Goal: Check status

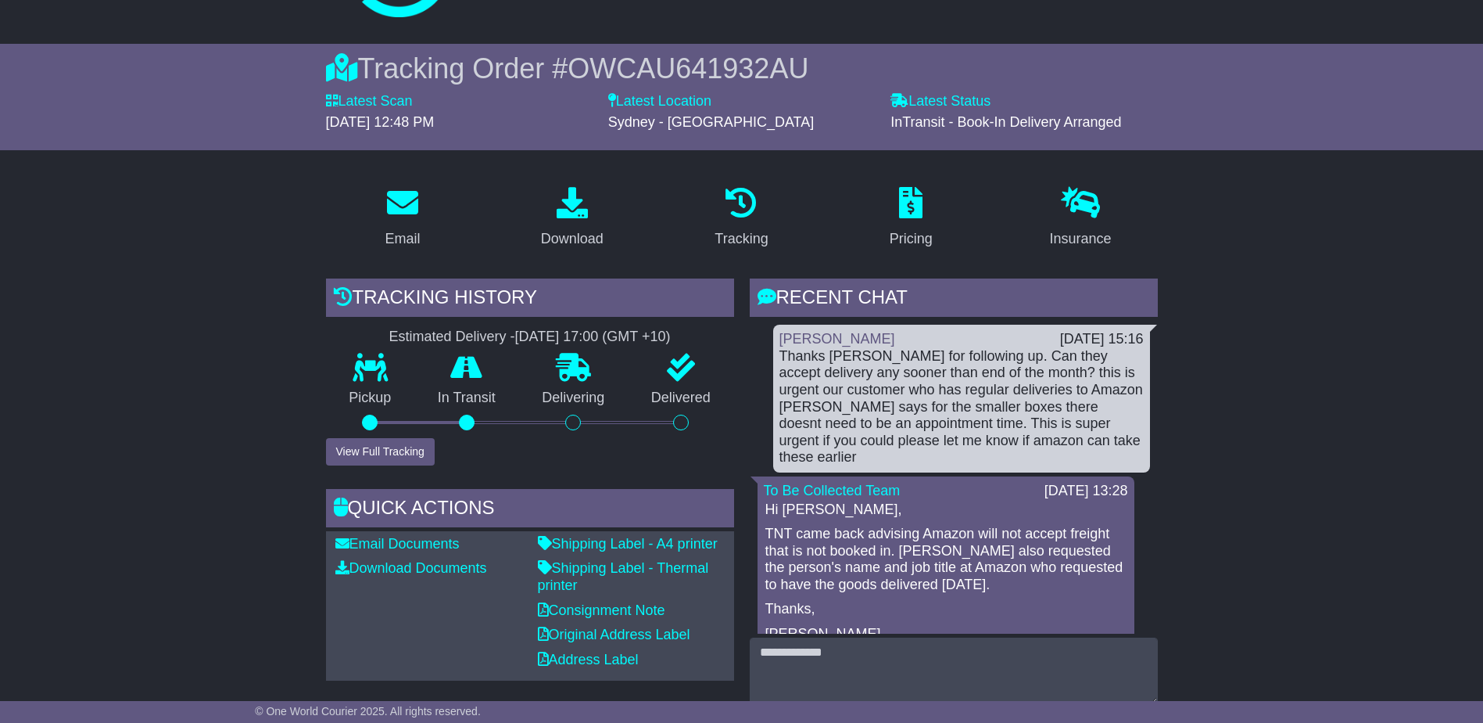
scroll to position [78, 0]
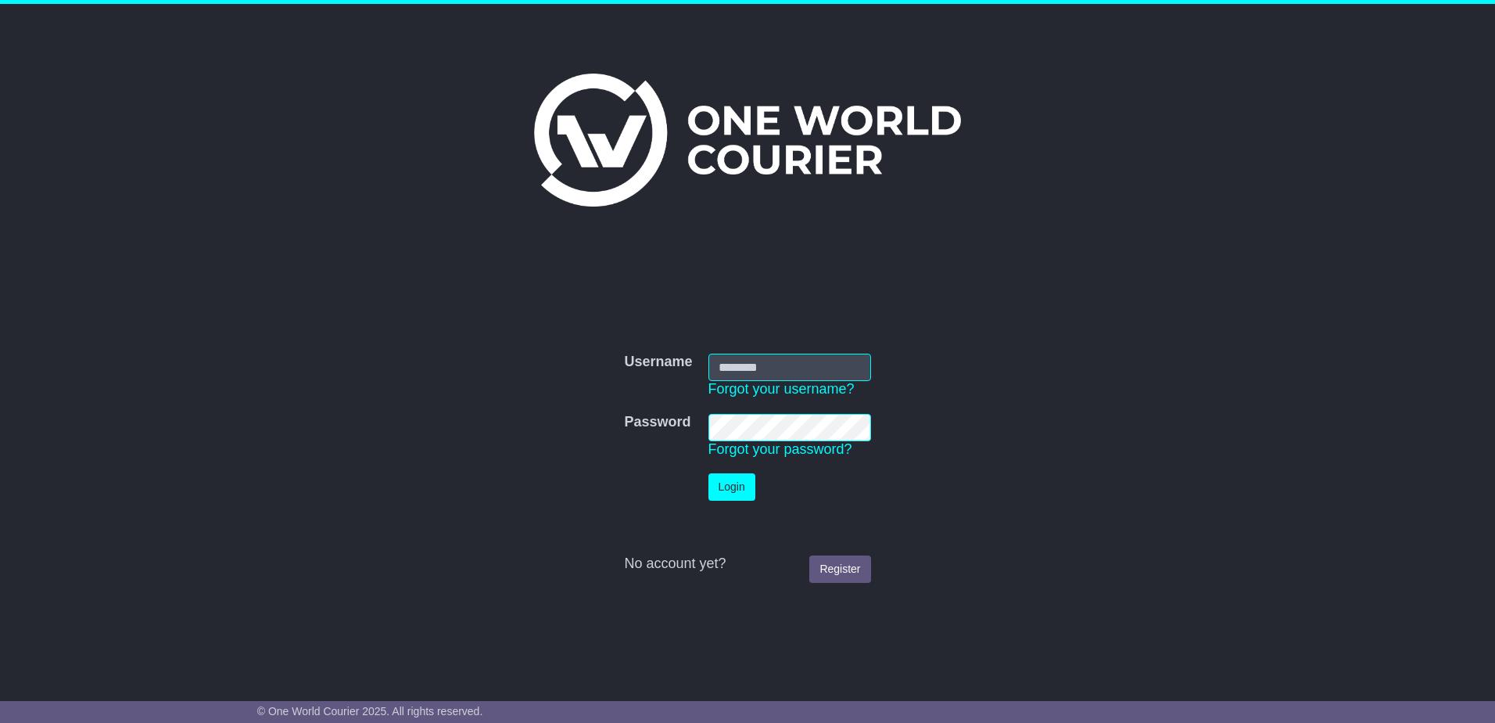
type input "*****"
click at [740, 487] on button "Login" at bounding box center [732, 486] width 47 height 27
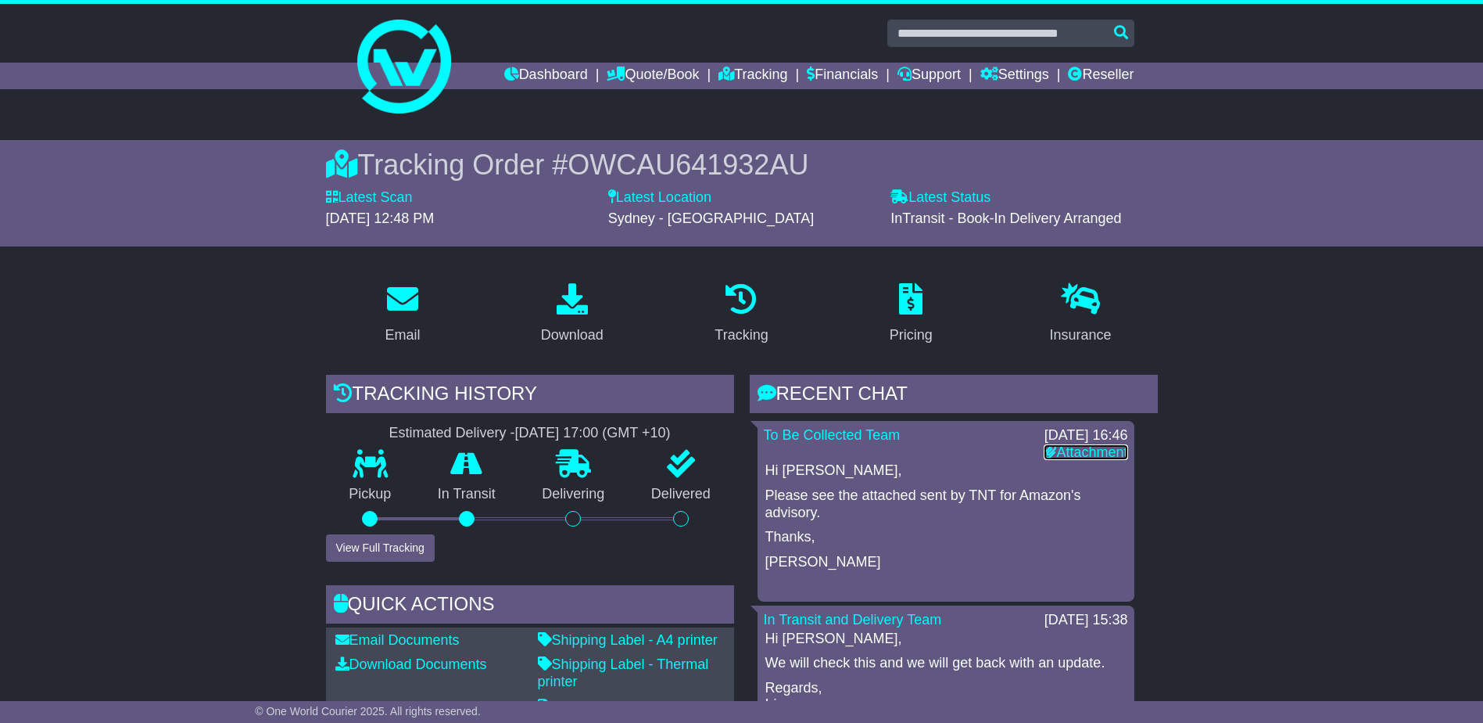
click at [1064, 448] on link "Attachment" at bounding box center [1086, 452] width 84 height 16
